Goal: Task Accomplishment & Management: Manage account settings

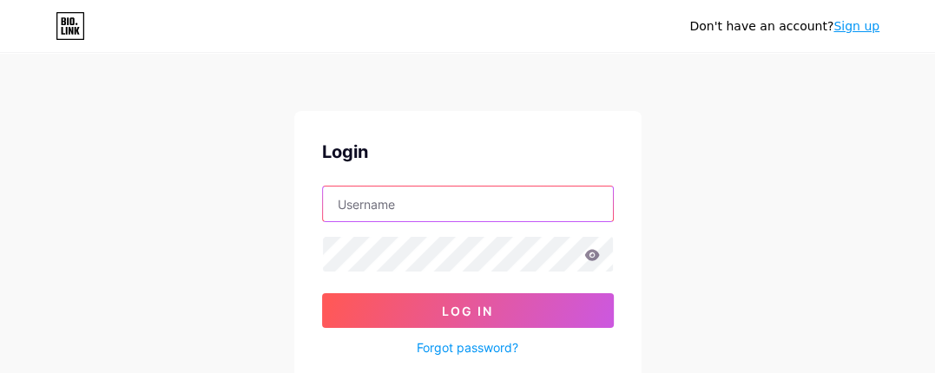
click at [428, 199] on input "text" at bounding box center [468, 204] width 290 height 35
type input "nkthien1986@gmail.com"
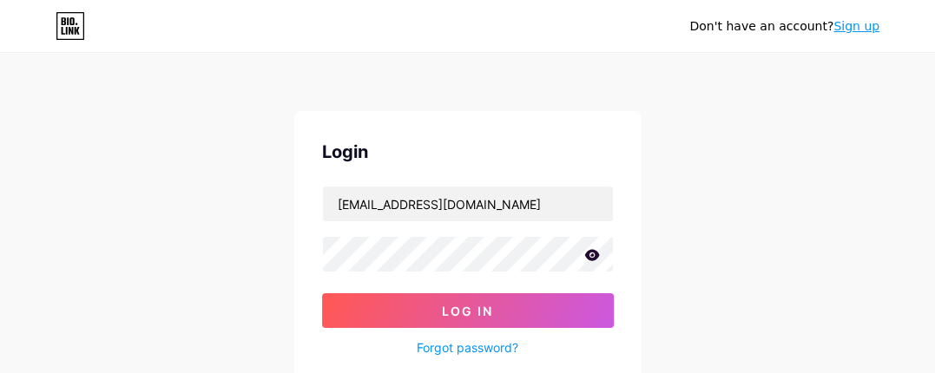
click at [594, 253] on icon at bounding box center [591, 254] width 15 height 11
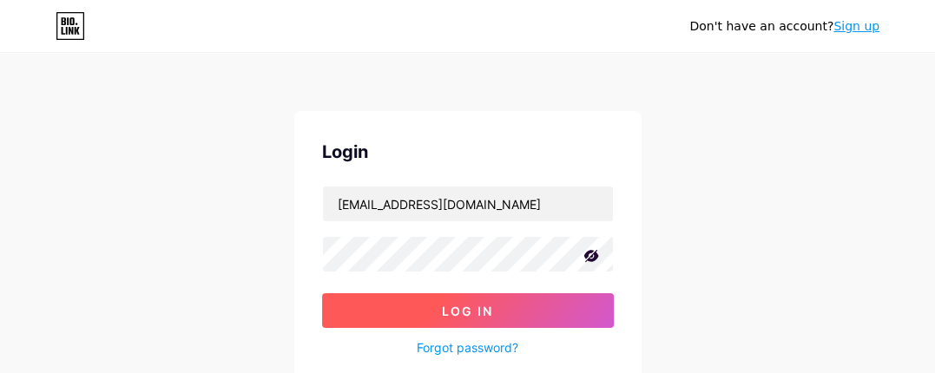
click at [488, 299] on button "Log In" at bounding box center [468, 310] width 292 height 35
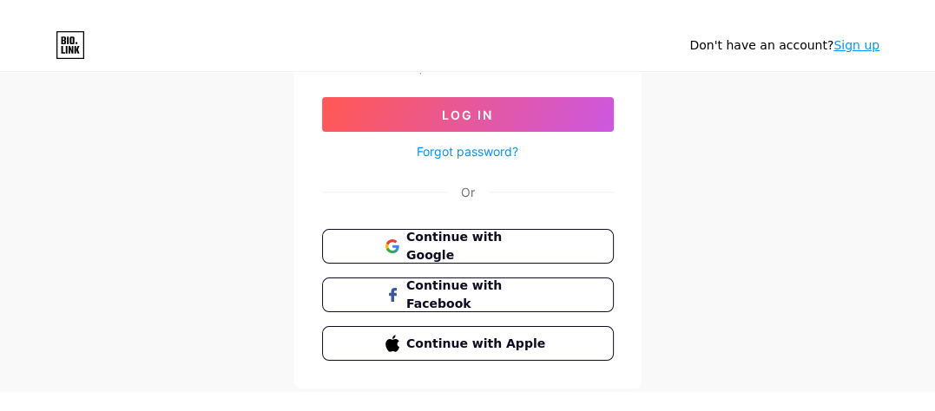
scroll to position [245, 0]
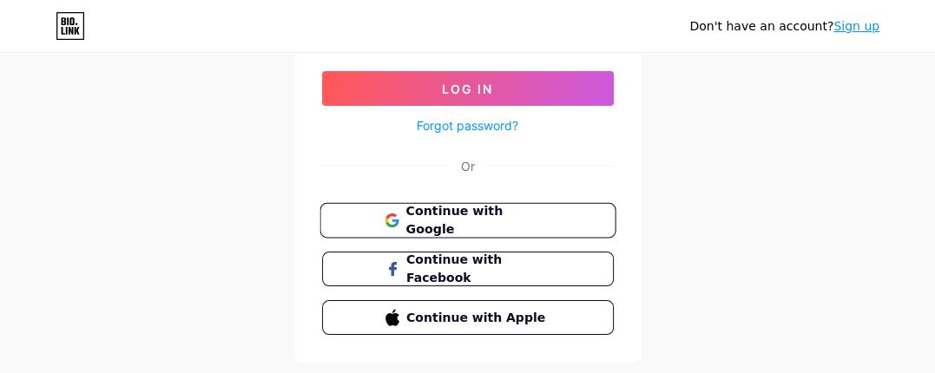
click at [473, 222] on span "Continue with Google" at bounding box center [477, 220] width 145 height 37
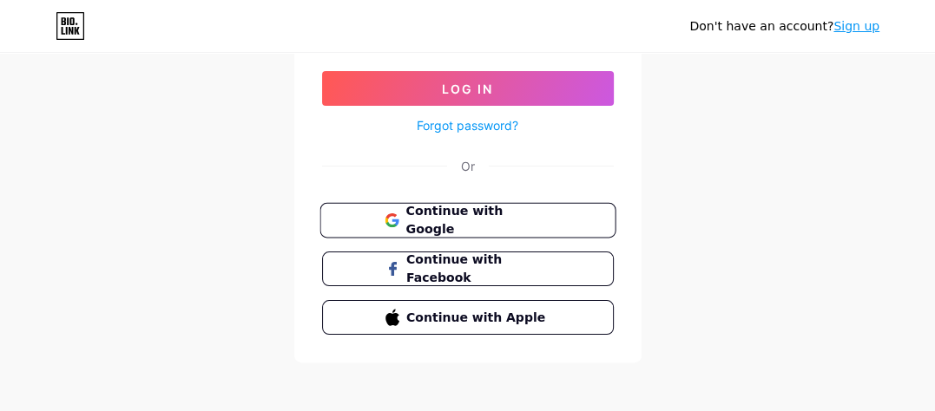
click at [490, 220] on span "Continue with Google" at bounding box center [477, 220] width 145 height 37
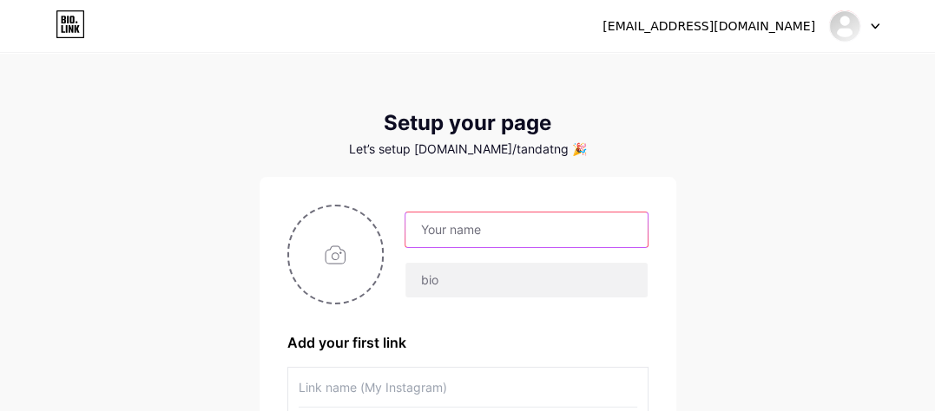
click at [480, 232] on input "text" at bounding box center [525, 230] width 241 height 35
type input "[EMAIL_ADDRESS][DOMAIN_NAME]"
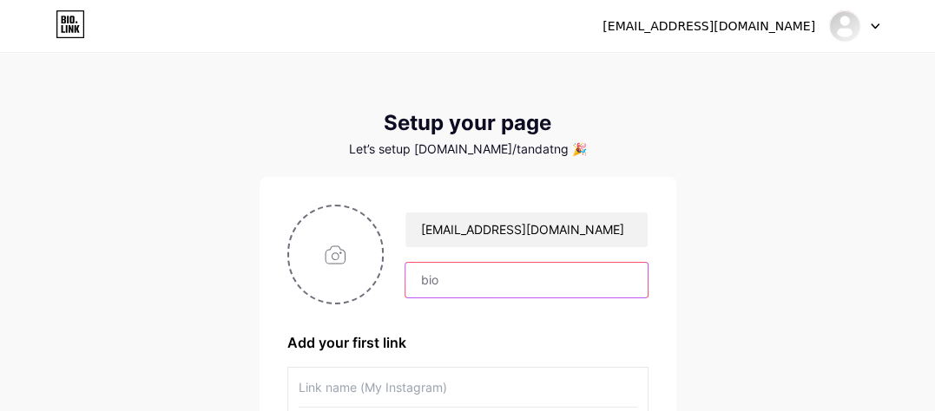
click at [490, 280] on input "text" at bounding box center [525, 280] width 241 height 35
type input "chamtinhtuc"
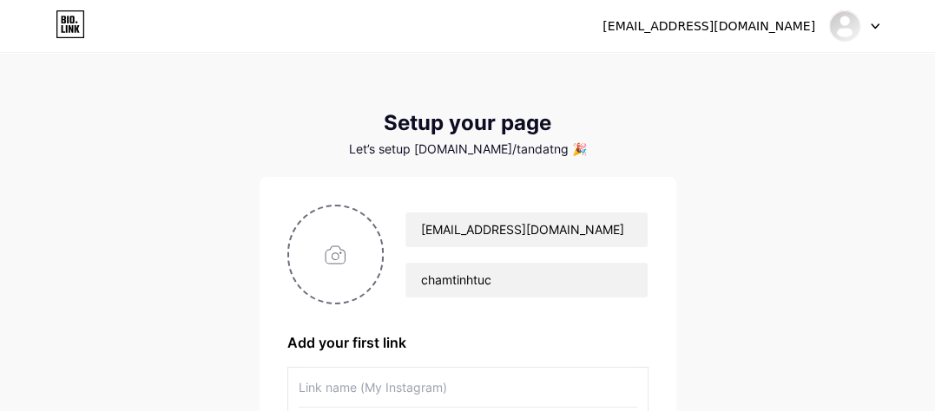
click at [862, 26] on div at bounding box center [854, 25] width 50 height 31
